Goal: Understand process/instructions

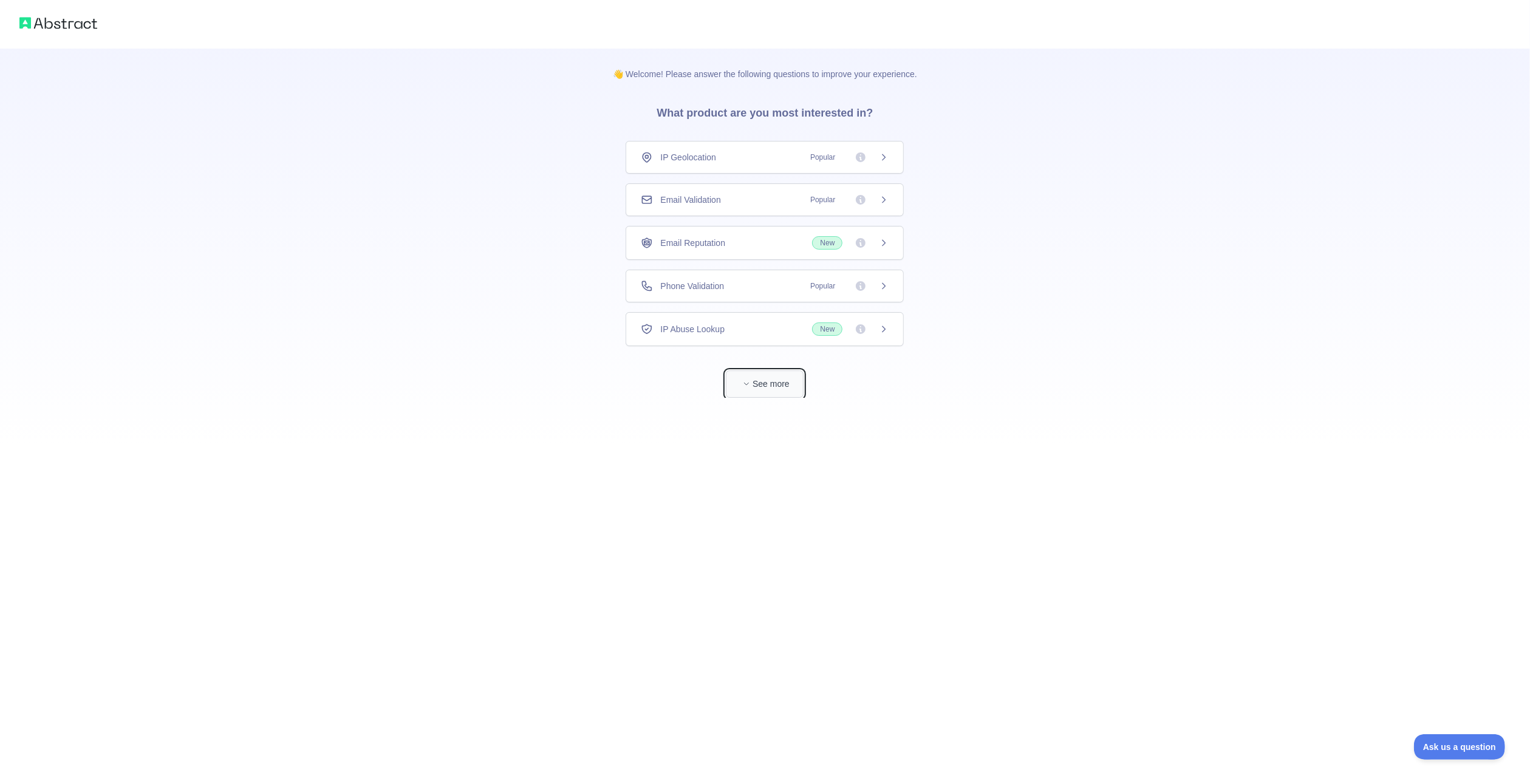
click at [775, 371] on button "See more" at bounding box center [765, 384] width 78 height 27
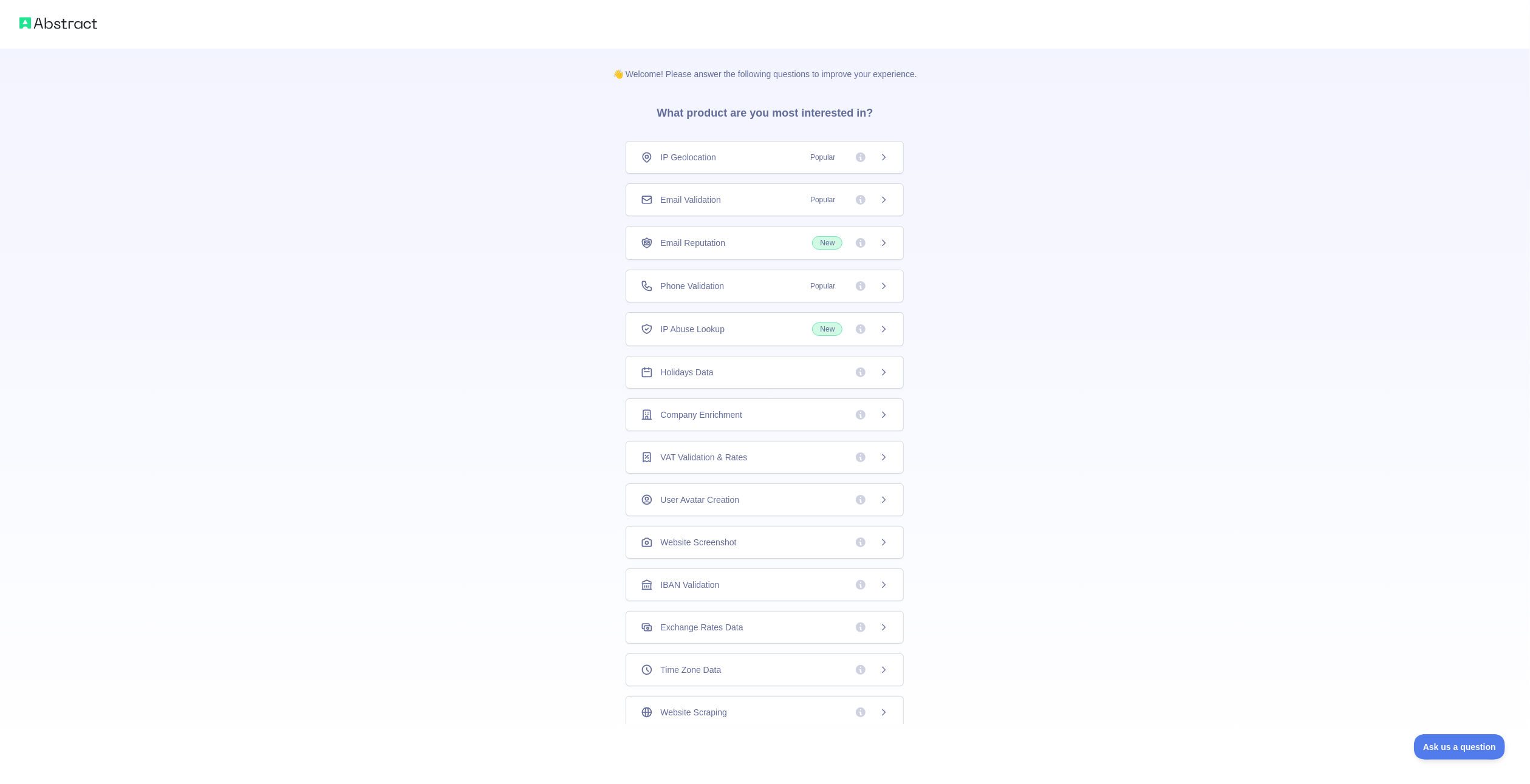
click at [761, 281] on div "Phone Validation Popular" at bounding box center [765, 286] width 248 height 12
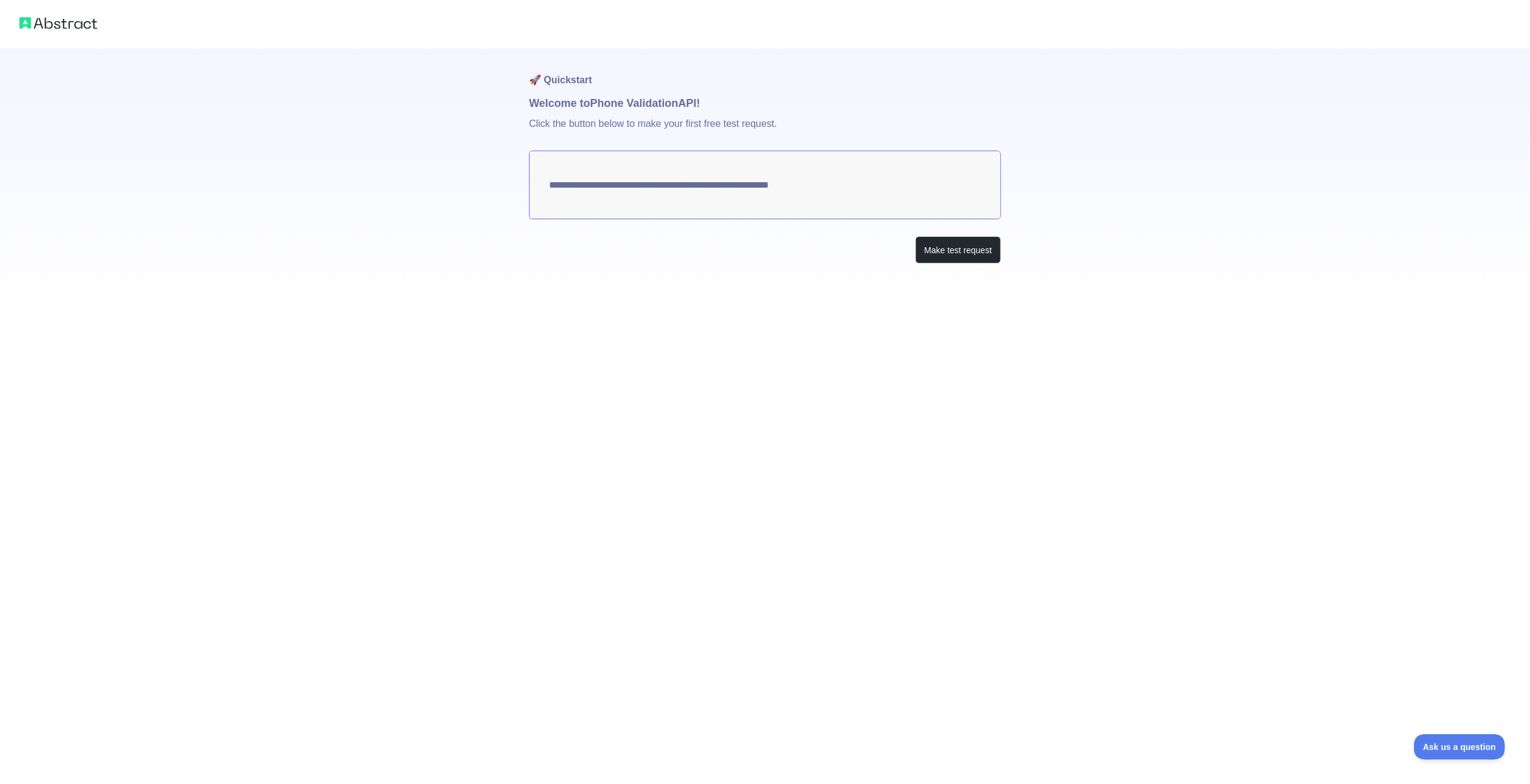
click at [879, 192] on textarea "**********" at bounding box center [765, 185] width 472 height 68
click at [938, 243] on button "Make test request" at bounding box center [958, 250] width 86 height 27
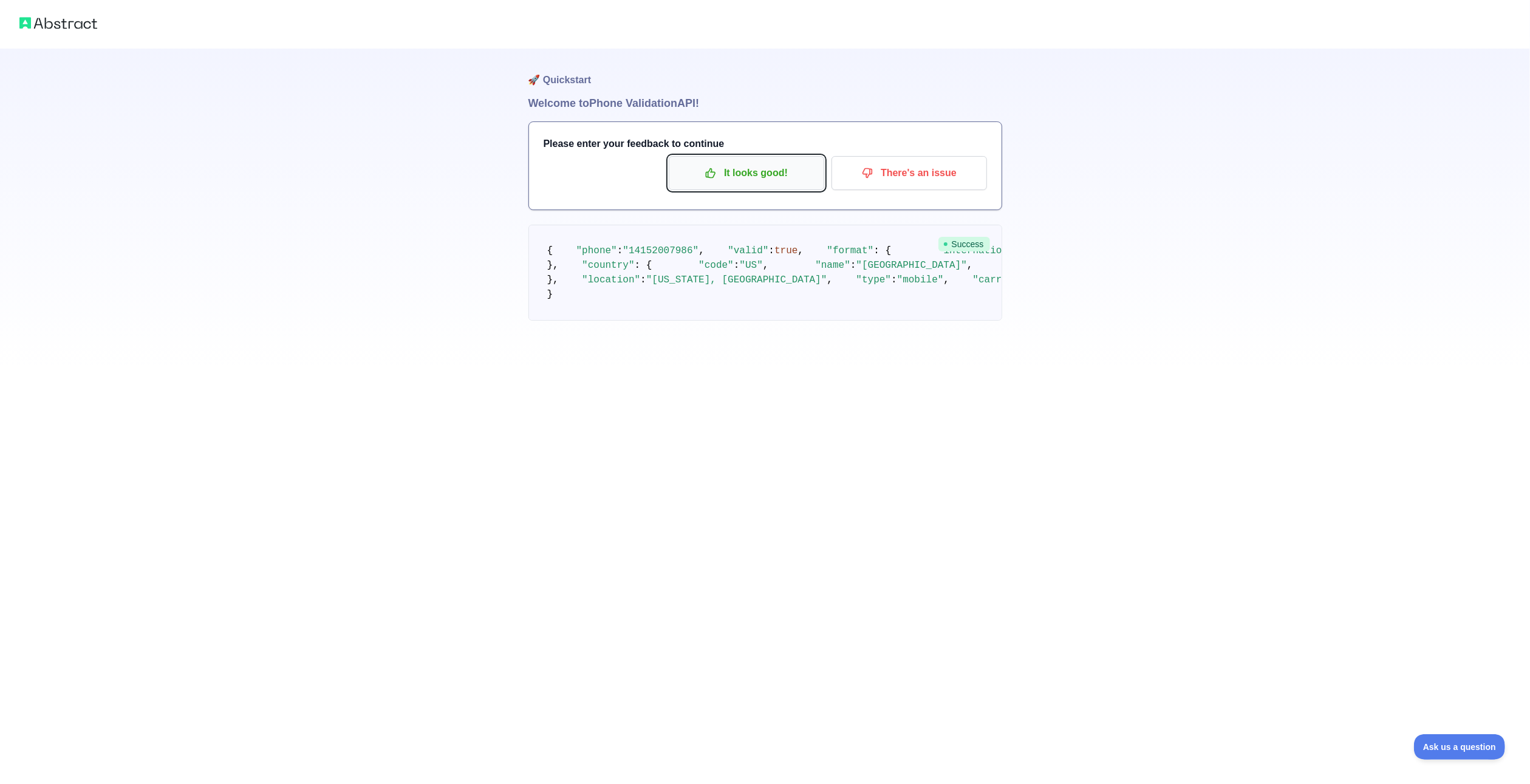
click at [723, 169] on p "It looks good!" at bounding box center [746, 173] width 137 height 20
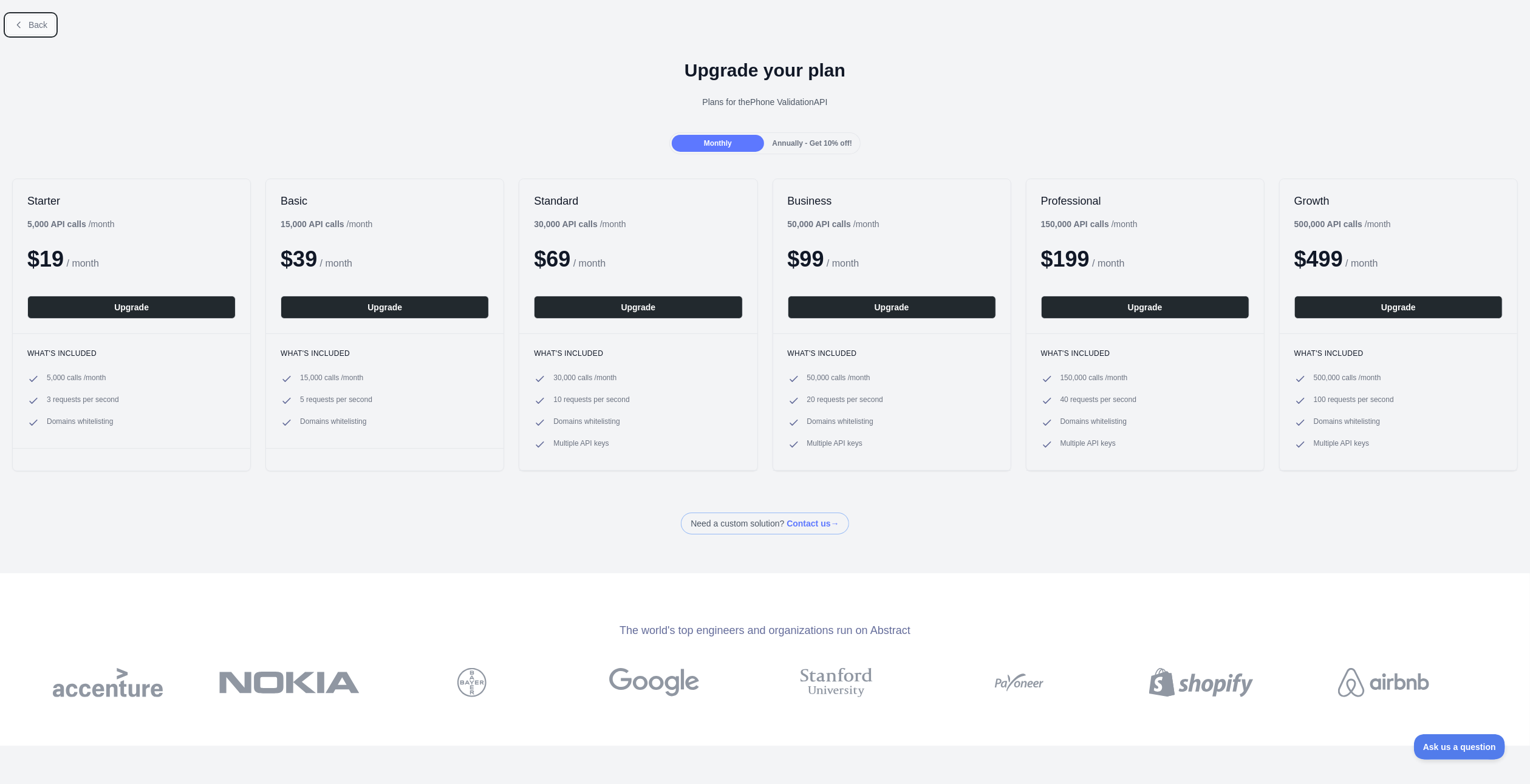
click at [31, 31] on button "Back" at bounding box center [31, 25] width 49 height 20
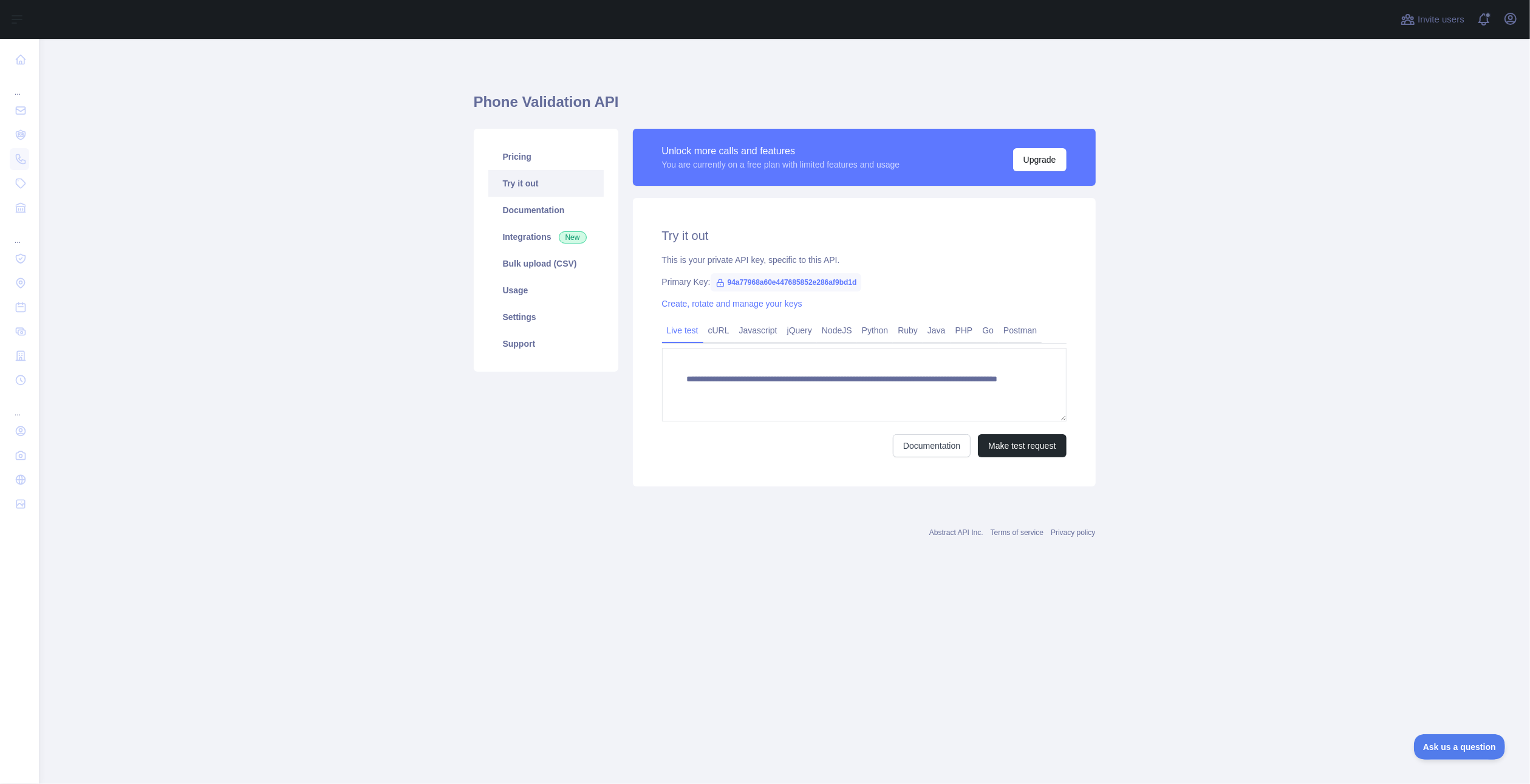
click at [31, 31] on div "Open sidebar" at bounding box center [765, 19] width 1530 height 39
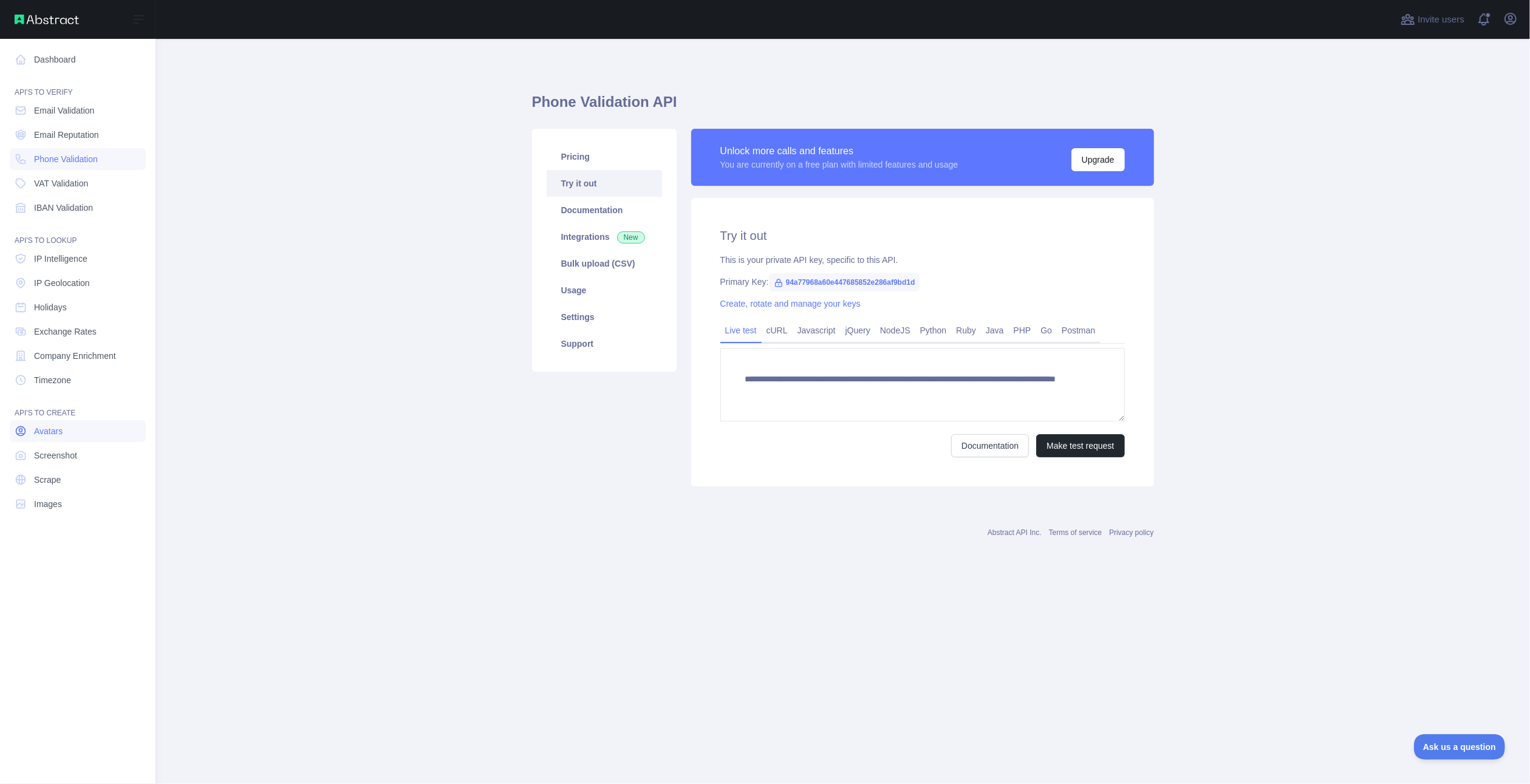
click at [102, 436] on link "Avatars" at bounding box center [77, 431] width 136 height 22
